Goal: Navigation & Orientation: Find specific page/section

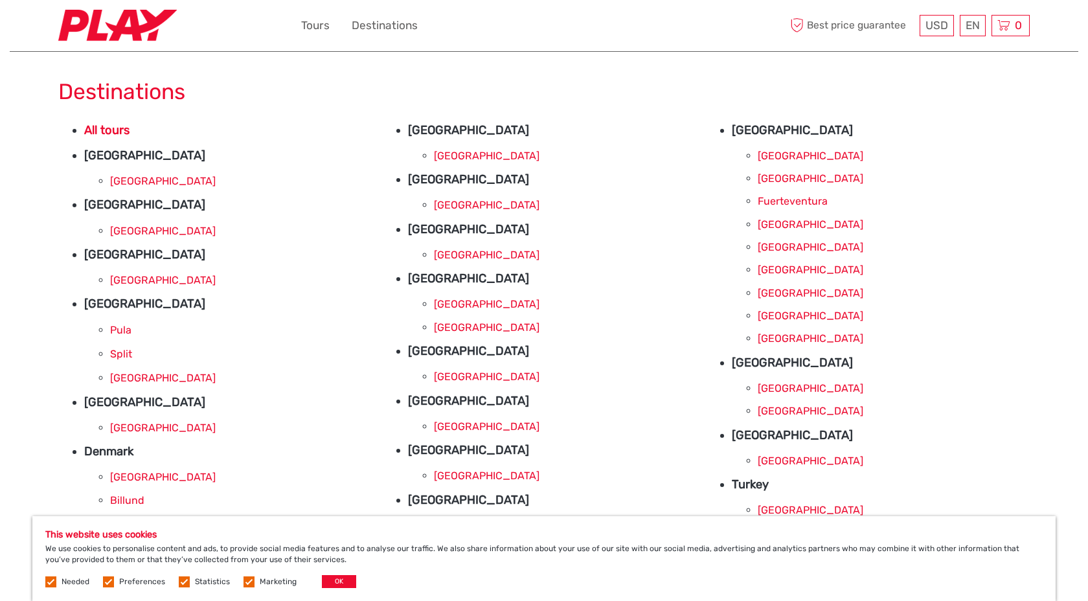
scroll to position [10, 0]
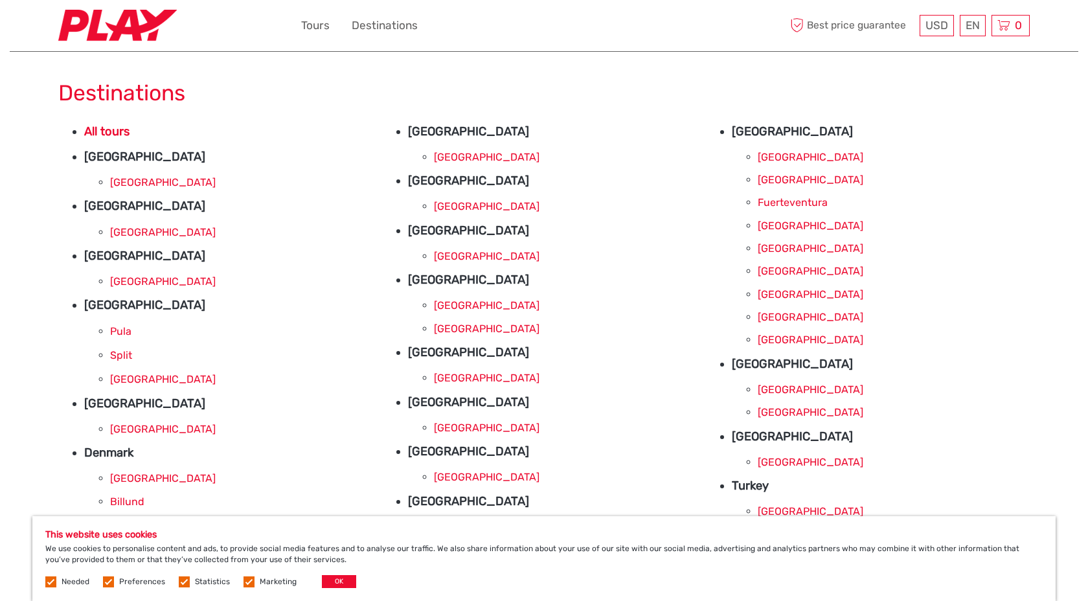
click at [785, 152] on link "[GEOGRAPHIC_DATA]" at bounding box center [811, 157] width 106 height 12
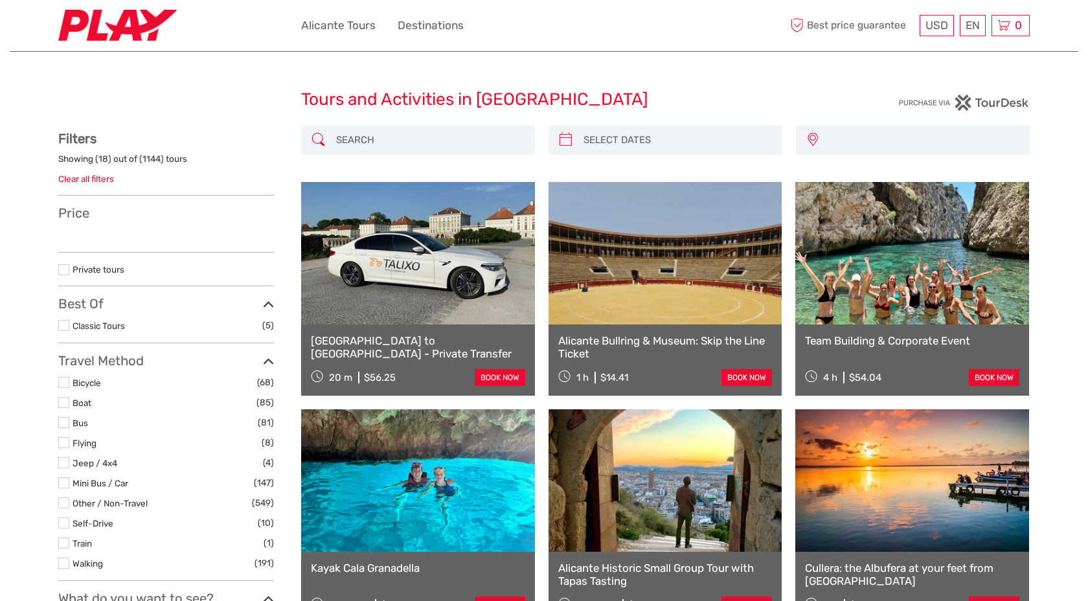
select select
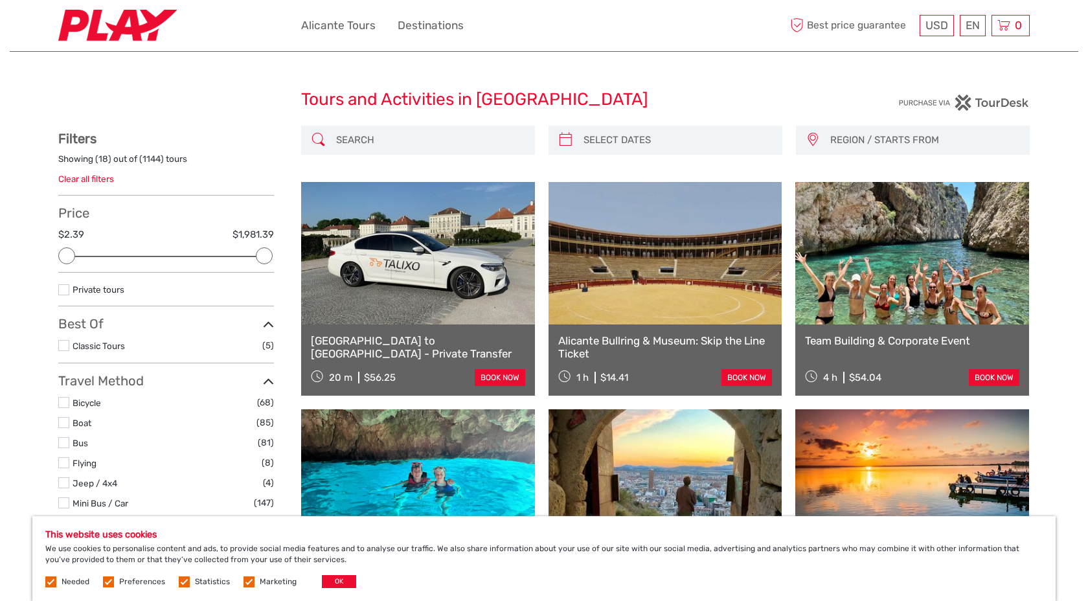
click at [157, 40] on img at bounding box center [117, 26] width 119 height 32
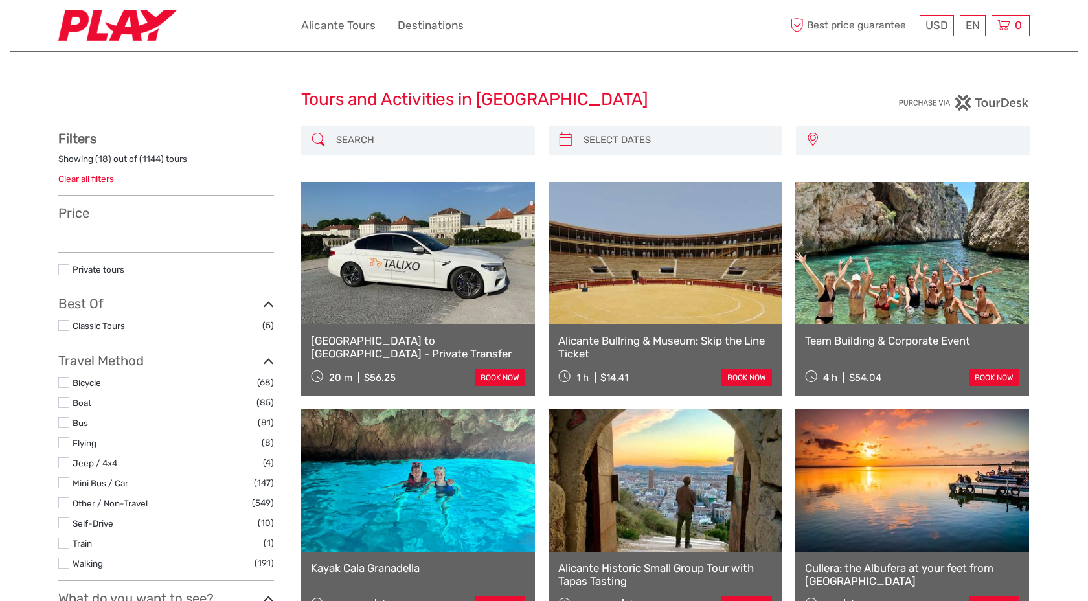
select select
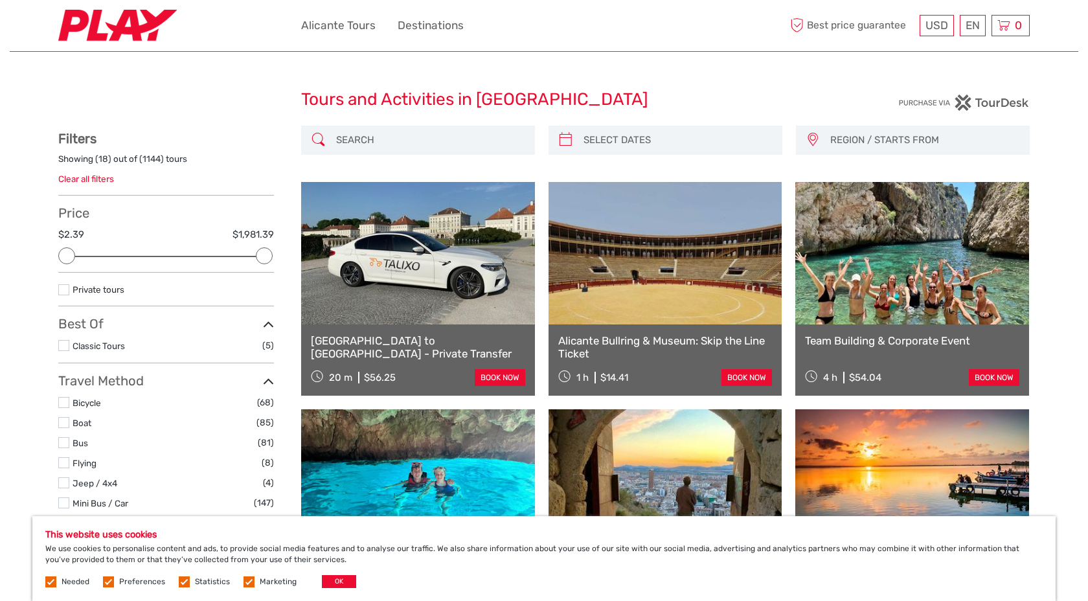
click at [133, 31] on img at bounding box center [117, 26] width 119 height 32
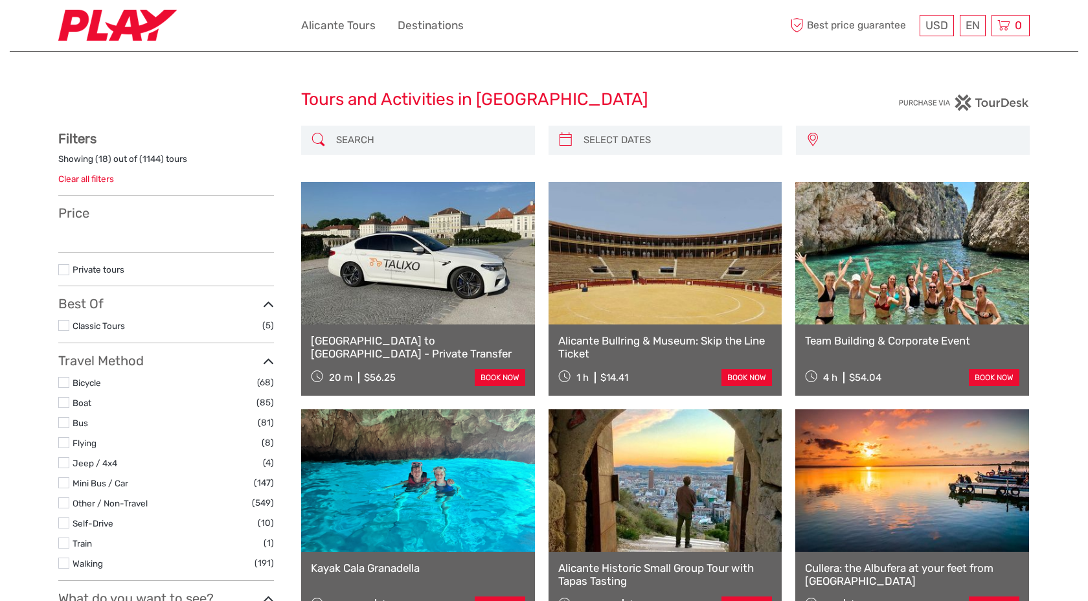
select select
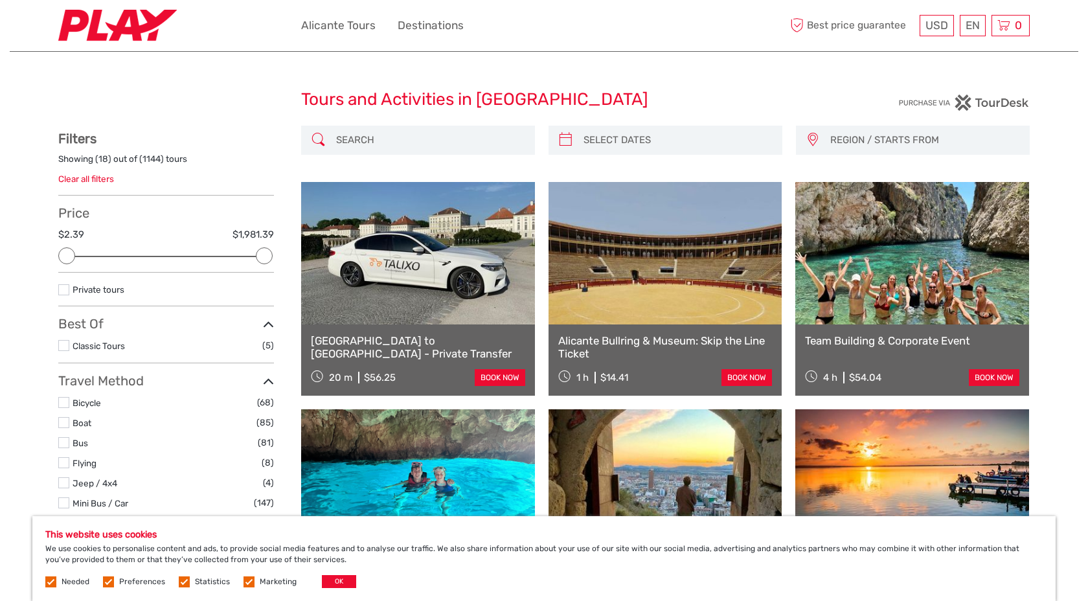
click at [133, 31] on img at bounding box center [117, 26] width 119 height 32
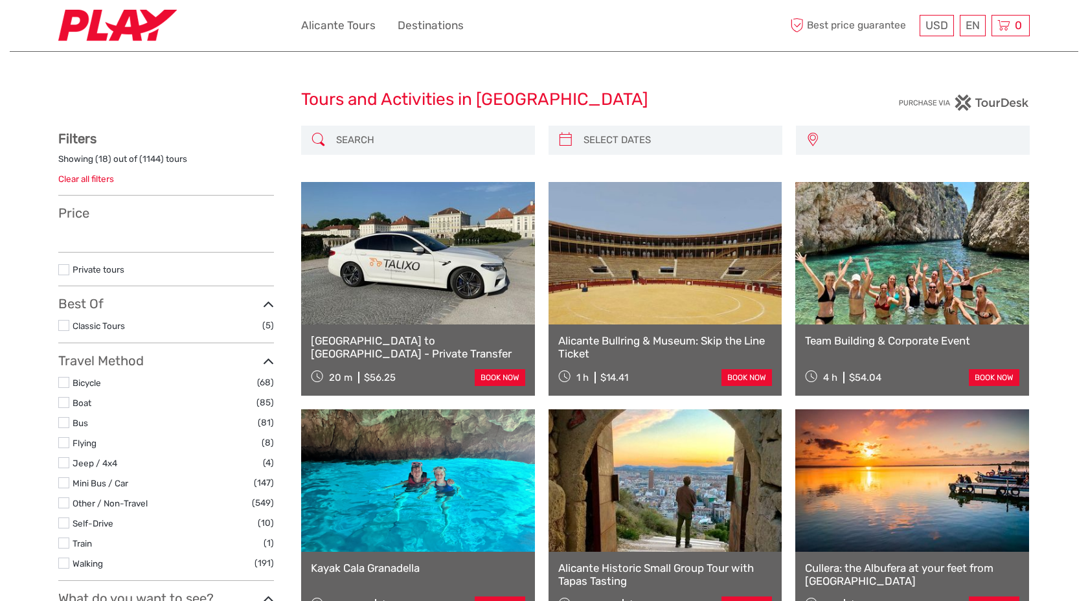
select select
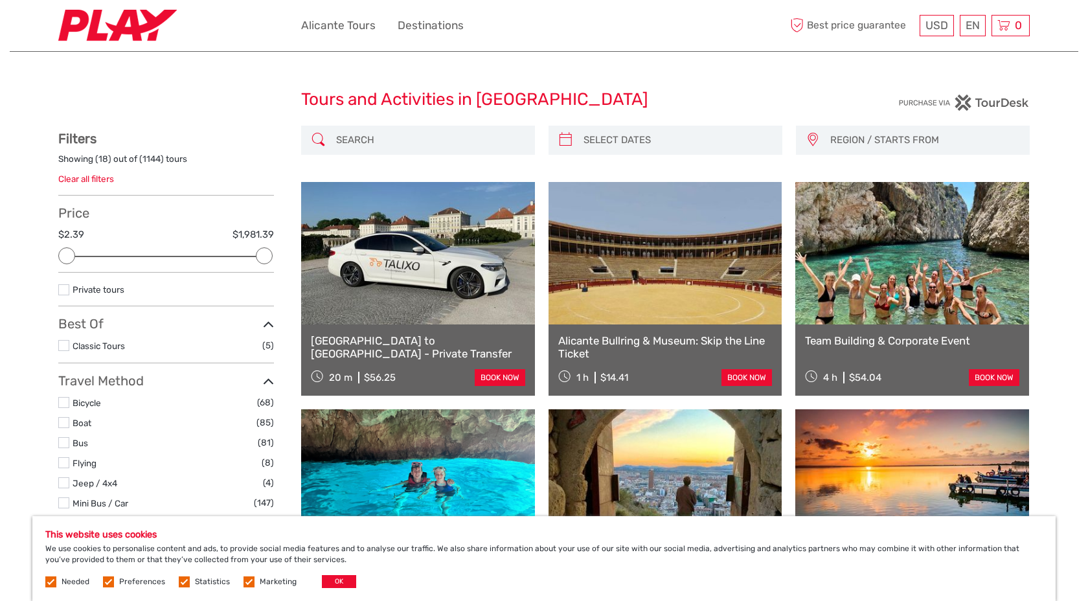
drag, startPoint x: 0, startPoint y: 0, endPoint x: 162, endPoint y: -12, distance: 162.4
click at [137, 36] on img at bounding box center [117, 26] width 119 height 32
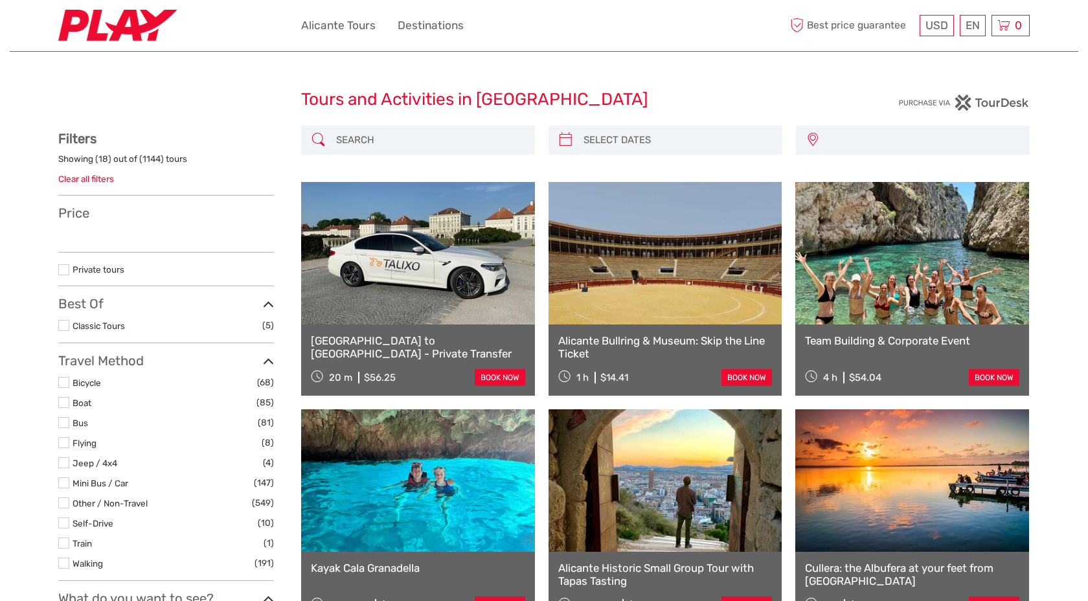
select select
click at [346, 23] on link "Alicante Tours" at bounding box center [338, 25] width 74 height 19
select select
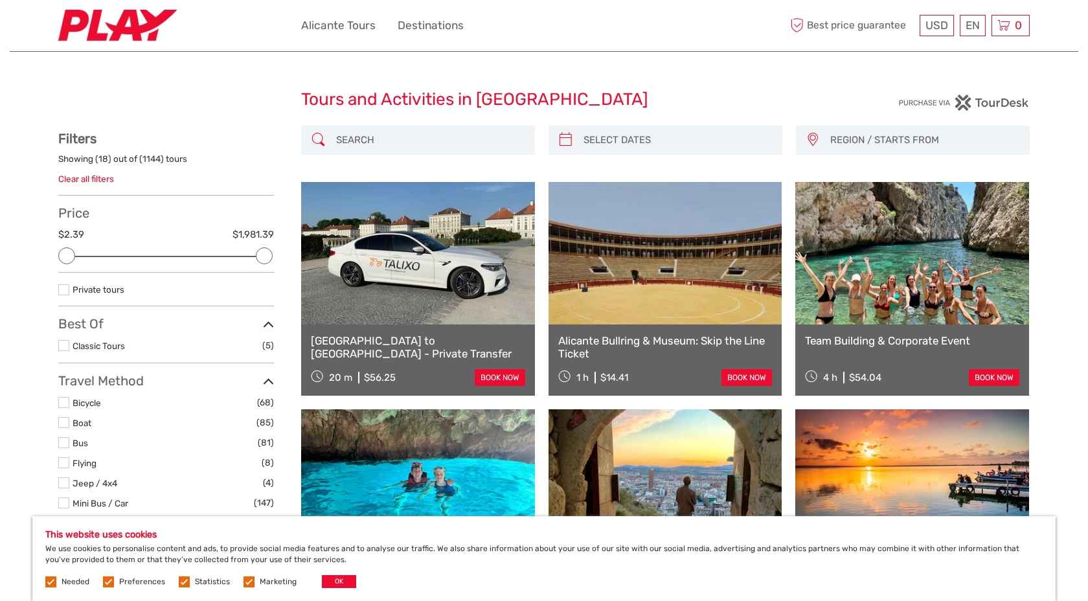
click at [831, 140] on span "REGION / STARTS FROM" at bounding box center [923, 140] width 199 height 21
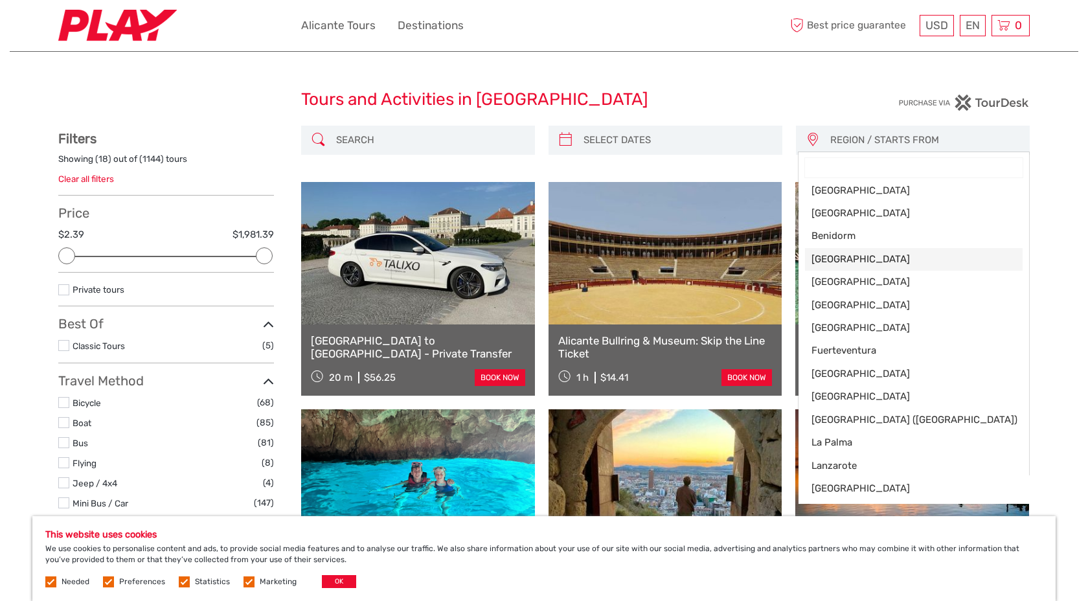
scroll to position [12, 0]
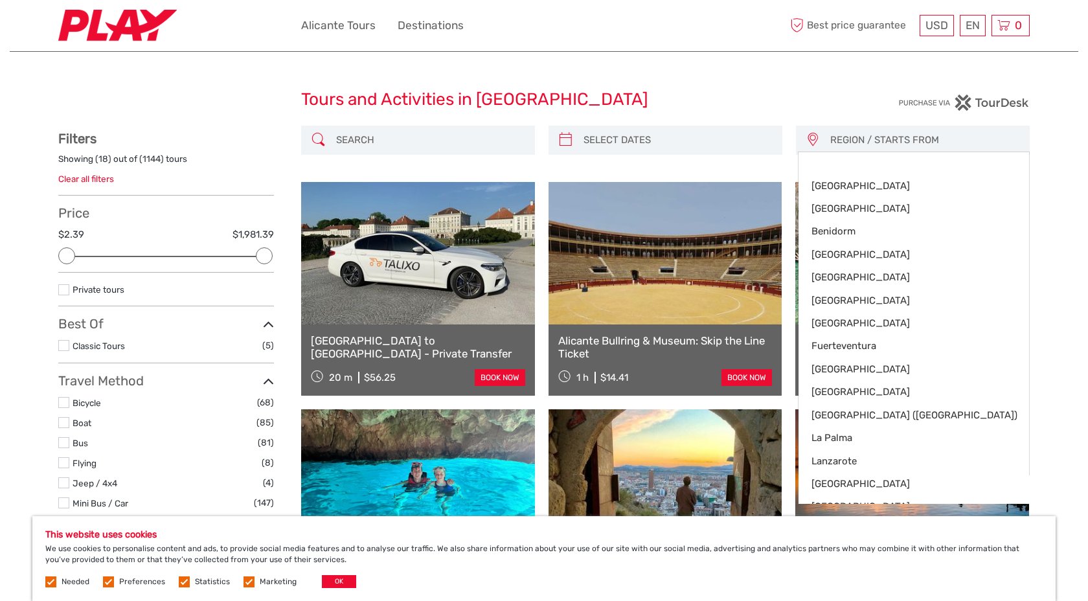
click at [469, 139] on input "search" at bounding box center [430, 140] width 198 height 23
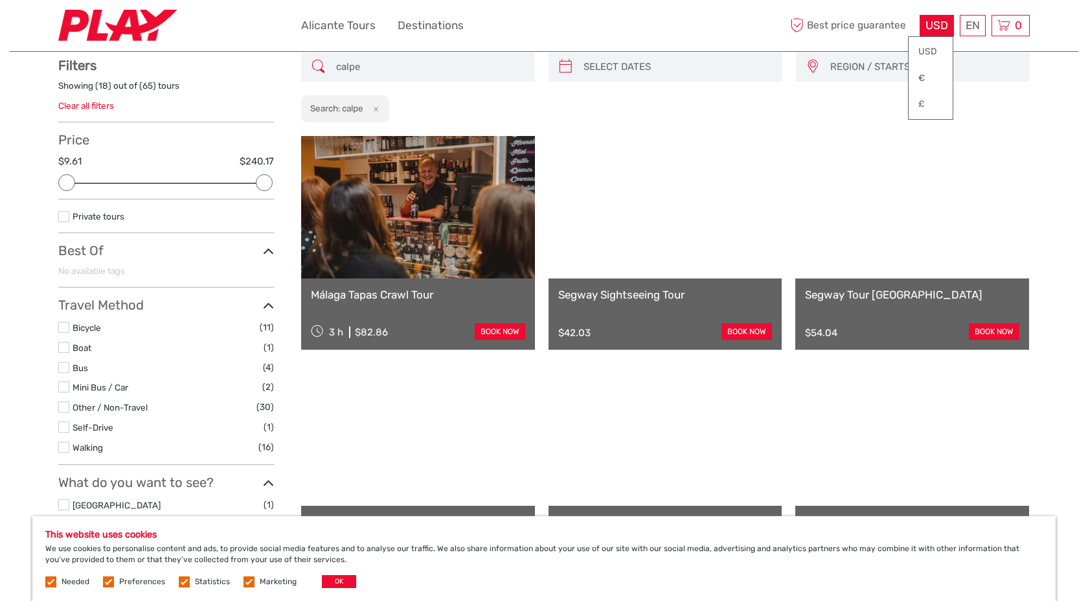
scroll to position [73, 0]
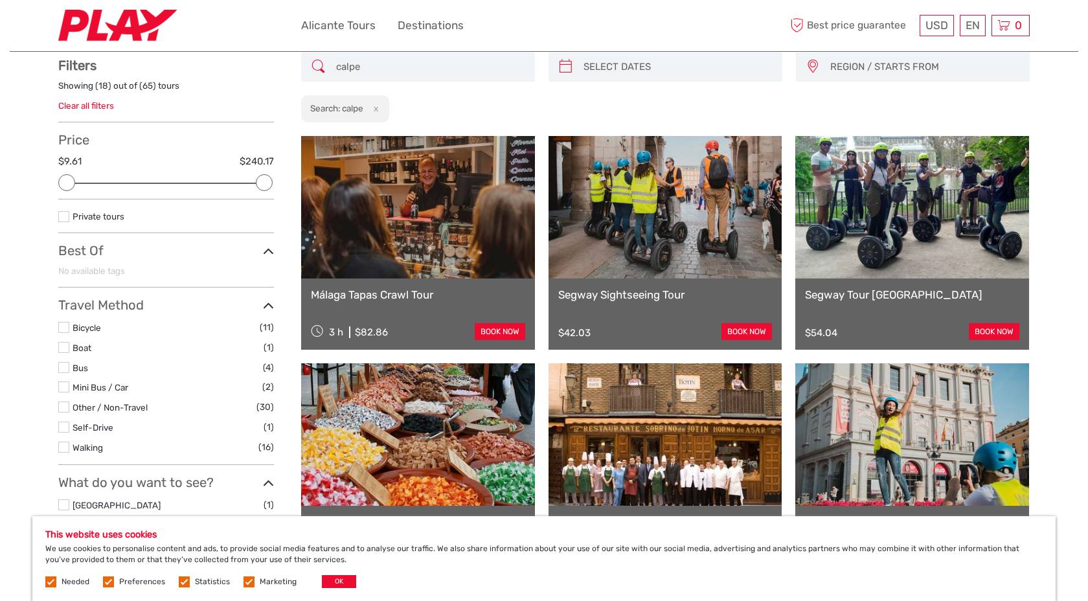
type input "calpe"
click at [852, 63] on span "REGION / STARTS FROM" at bounding box center [923, 66] width 199 height 21
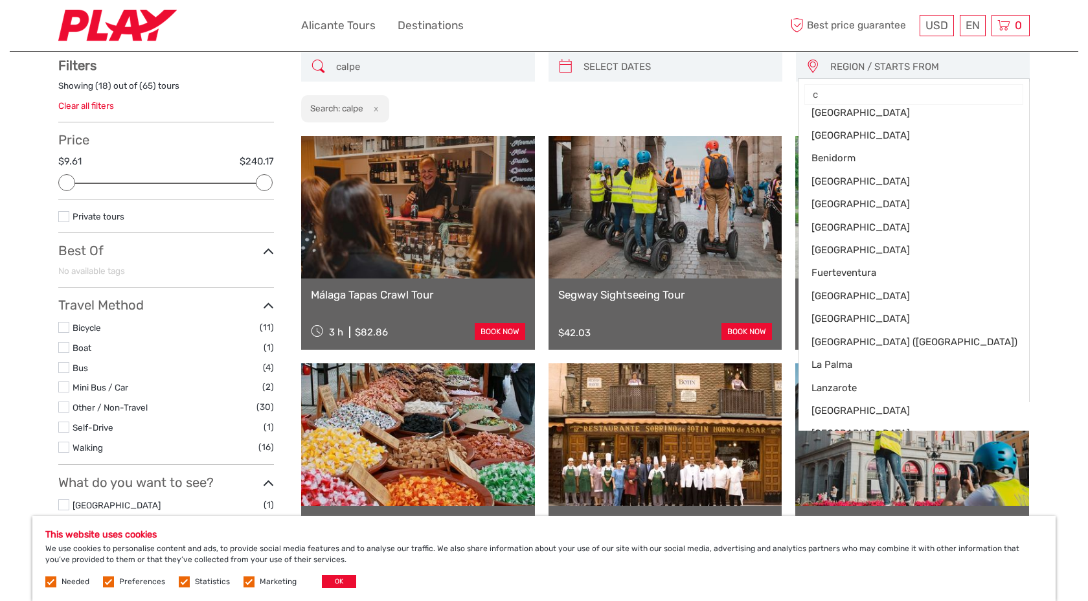
scroll to position [0, 0]
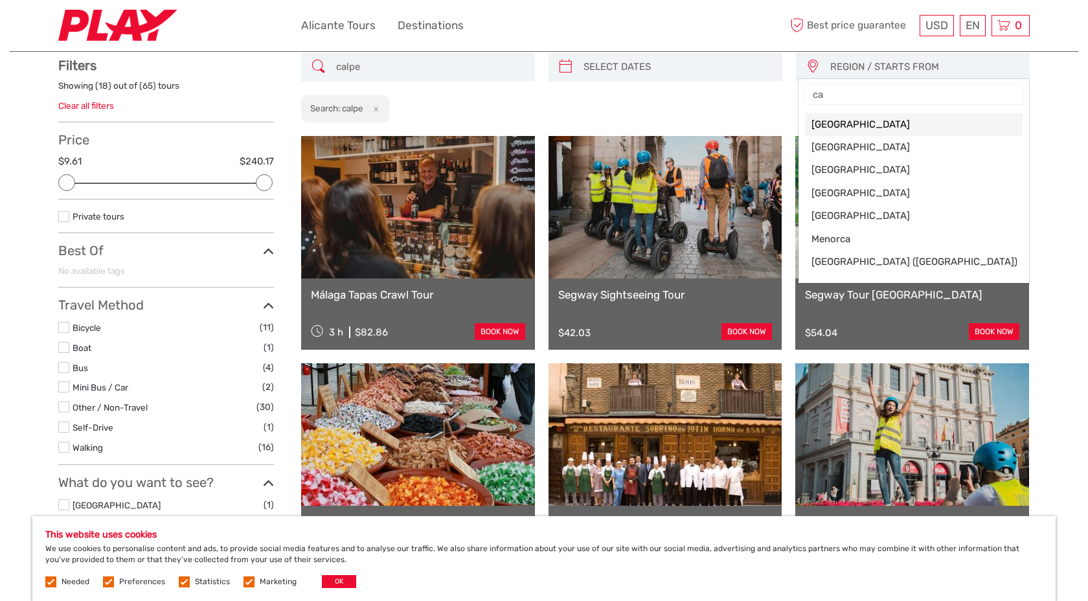
type input "c"
